Goal: Navigation & Orientation: Go to known website

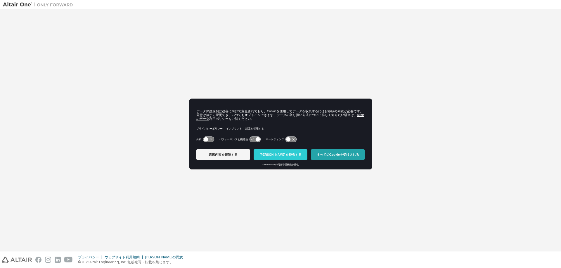
click at [325, 155] on font "すべてのCookieを受け入れる" at bounding box center [338, 155] width 42 height 4
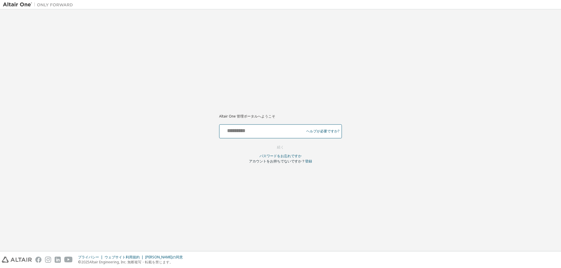
click at [269, 128] on input "text" at bounding box center [263, 130] width 82 height 8
type input "**********"
click at [276, 149] on button "続く" at bounding box center [280, 147] width 19 height 9
